Goal: Task Accomplishment & Management: Use online tool/utility

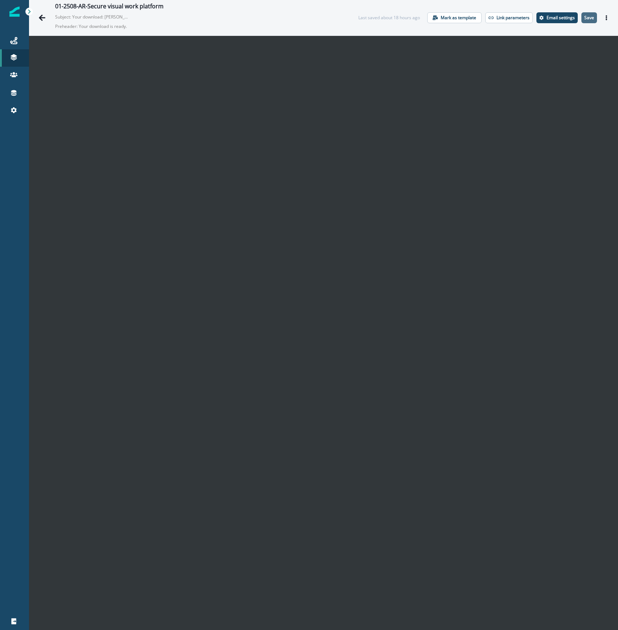
click at [584, 17] on p "Save" at bounding box center [589, 17] width 10 height 5
click at [38, 18] on icon "Go back" at bounding box center [41, 17] width 7 height 7
click at [584, 20] on p "Save" at bounding box center [589, 17] width 10 height 5
click at [41, 16] on icon "Go back" at bounding box center [42, 17] width 7 height 6
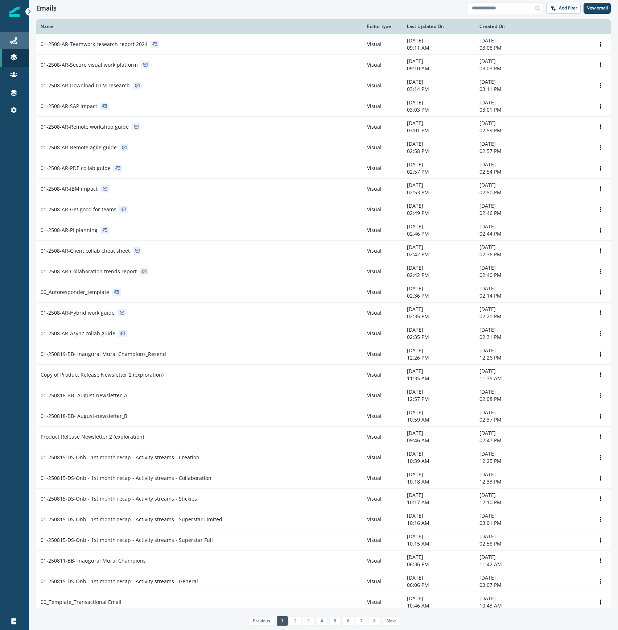
click at [13, 46] on link "Journeys" at bounding box center [14, 40] width 29 height 17
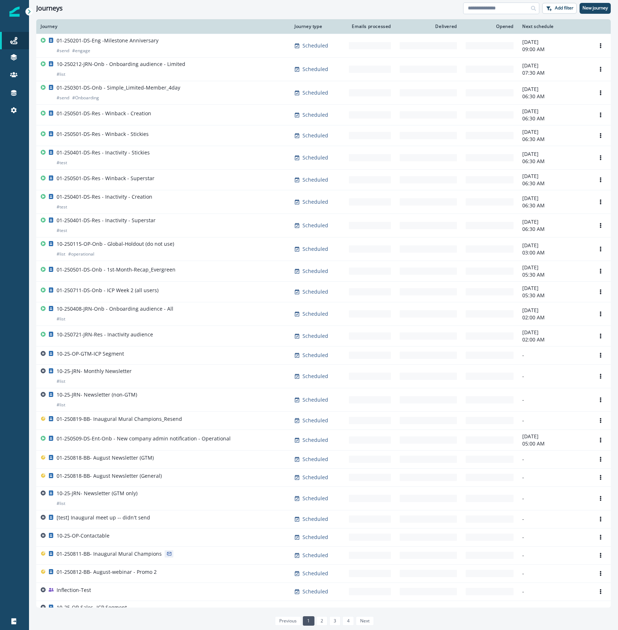
click at [487, 6] on input at bounding box center [501, 9] width 76 height 12
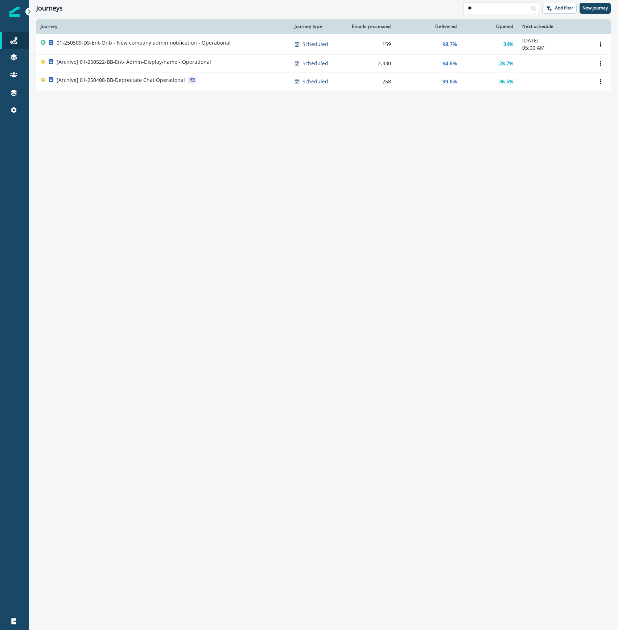
type input "*"
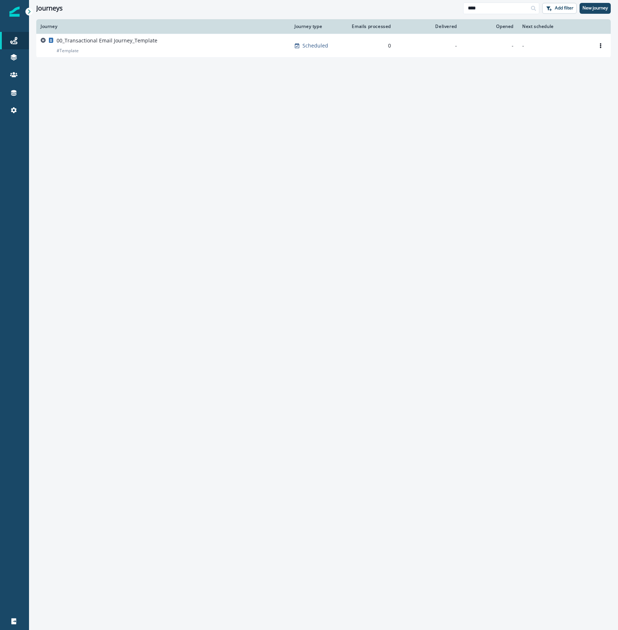
type input "****"
click at [395, 216] on div "Journey Journey type Emails processed Delivered Opened Next schedule 00_Transac…" at bounding box center [323, 324] width 589 height 610
